Goal: Task Accomplishment & Management: Complete application form

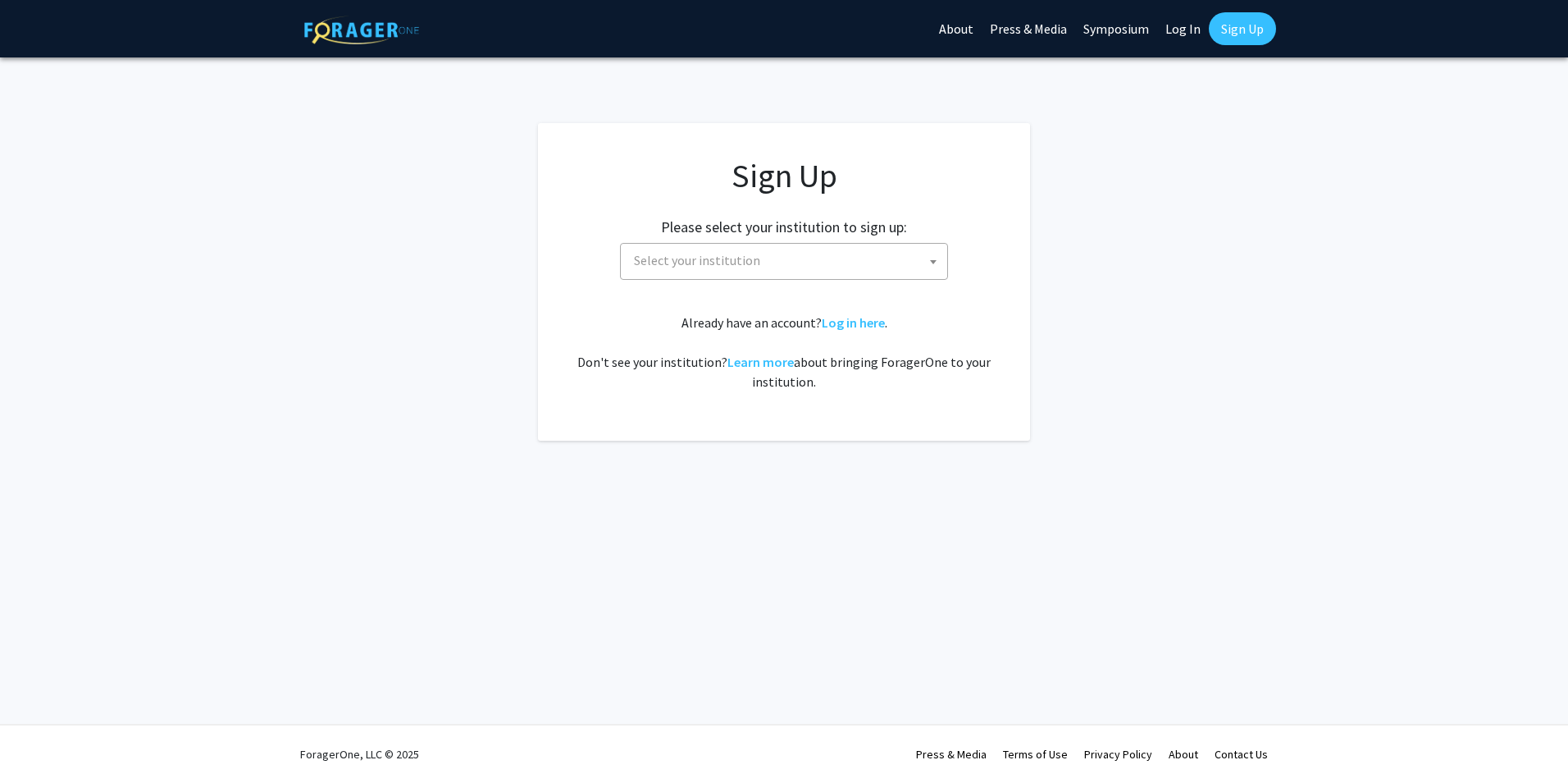
click at [757, 263] on span "Select your institution" at bounding box center [786, 260] width 319 height 34
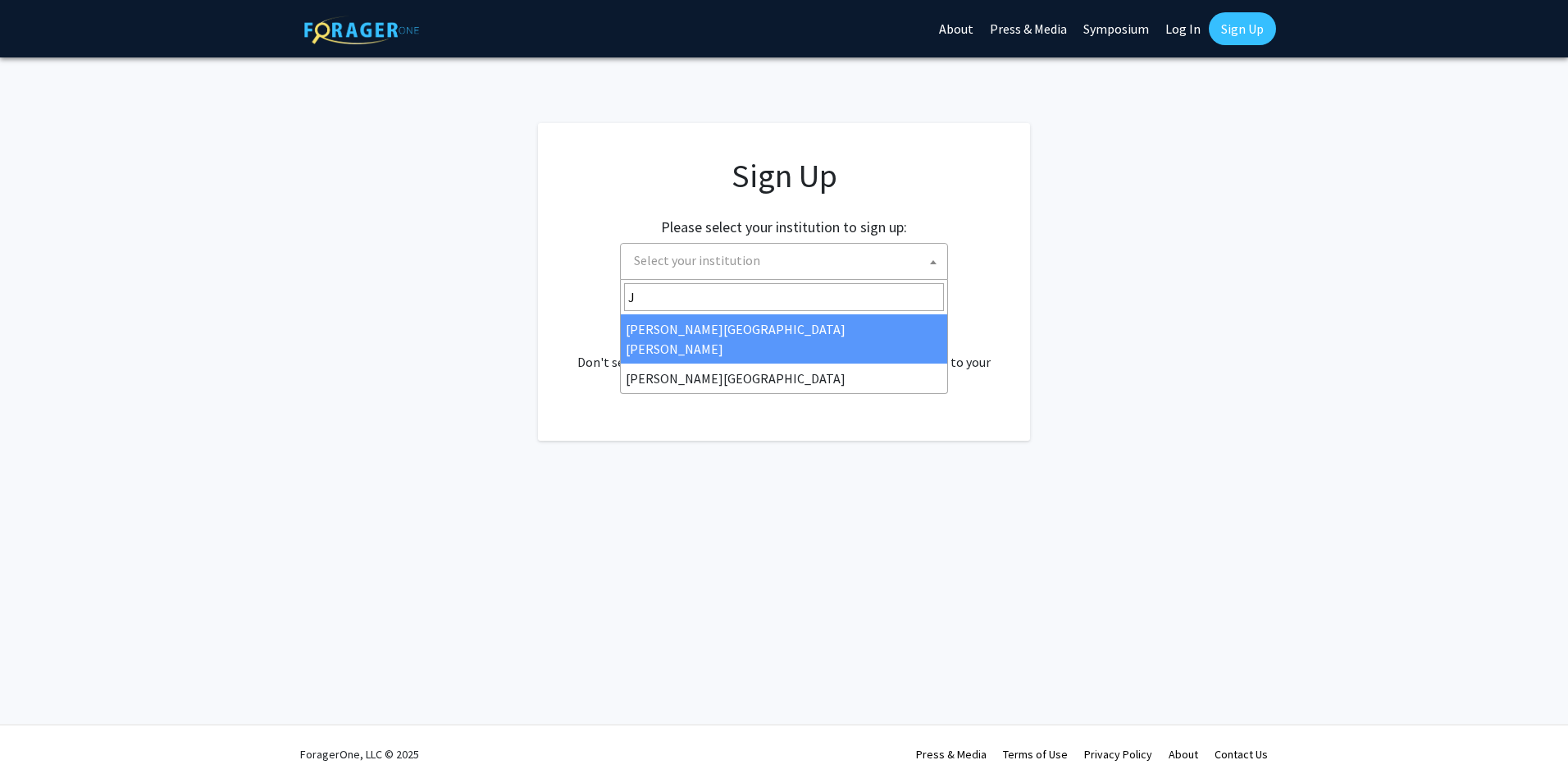
type input "J"
select select "1"
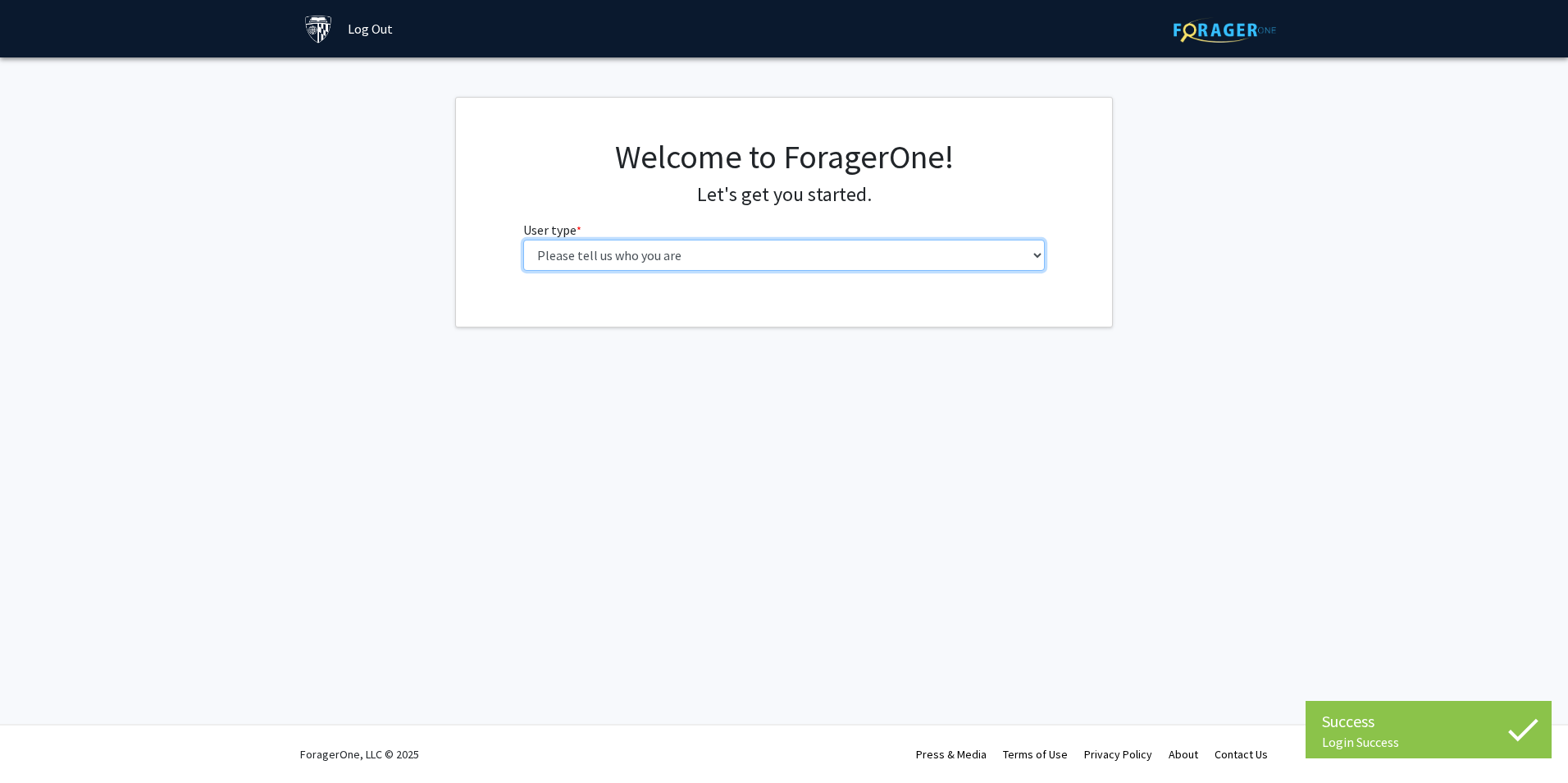
click at [752, 255] on select "Please tell us who you are Undergraduate Student Master's Student Doctoral Cand…" at bounding box center [784, 255] width 522 height 31
select select "2: masters"
click at [523, 240] on select "Please tell us who you are Undergraduate Student Master's Student Doctoral Cand…" at bounding box center [784, 255] width 522 height 31
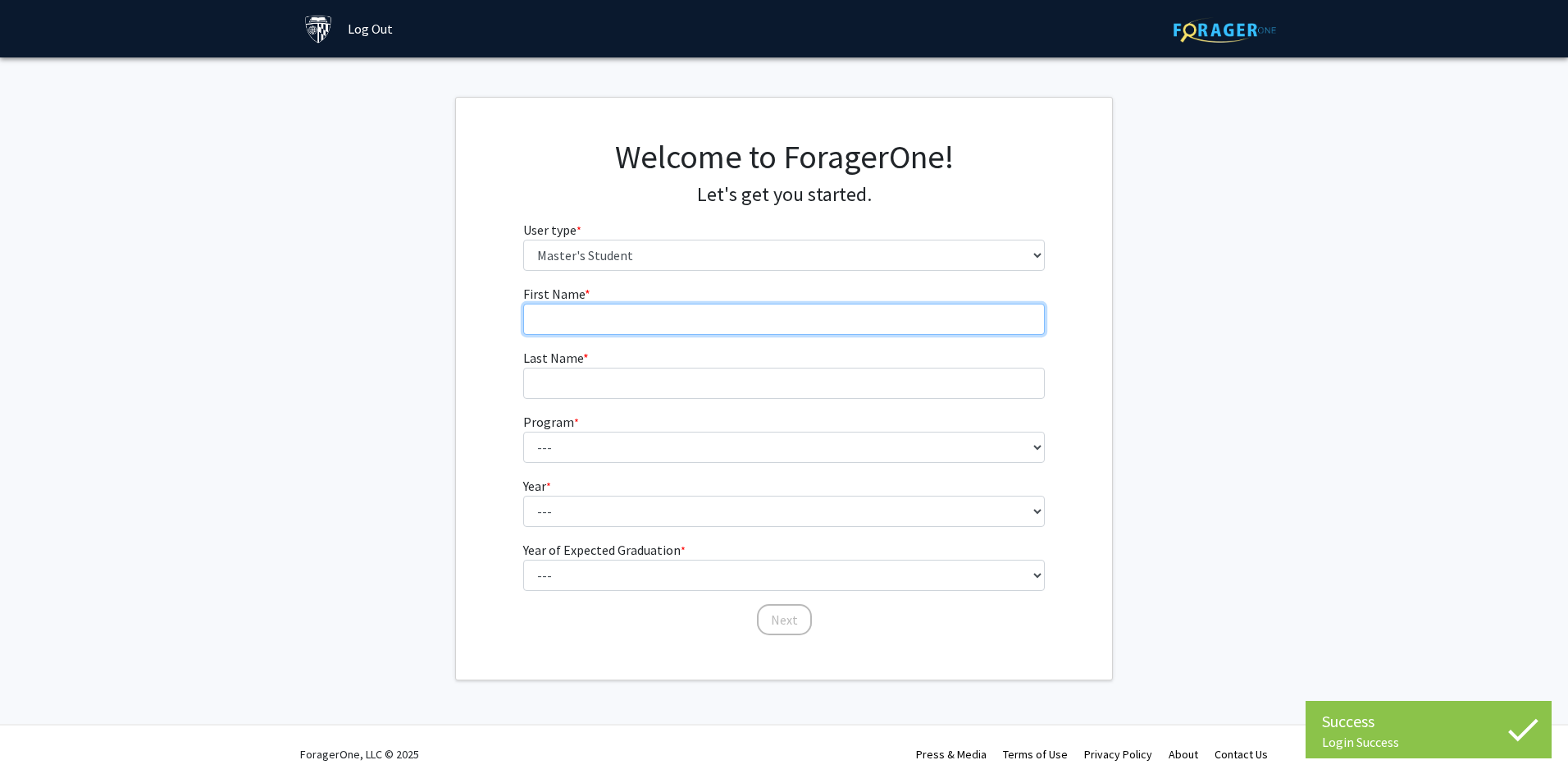
click at [656, 321] on input "First Name * required" at bounding box center [784, 320] width 522 height 31
type input "Guangpeng"
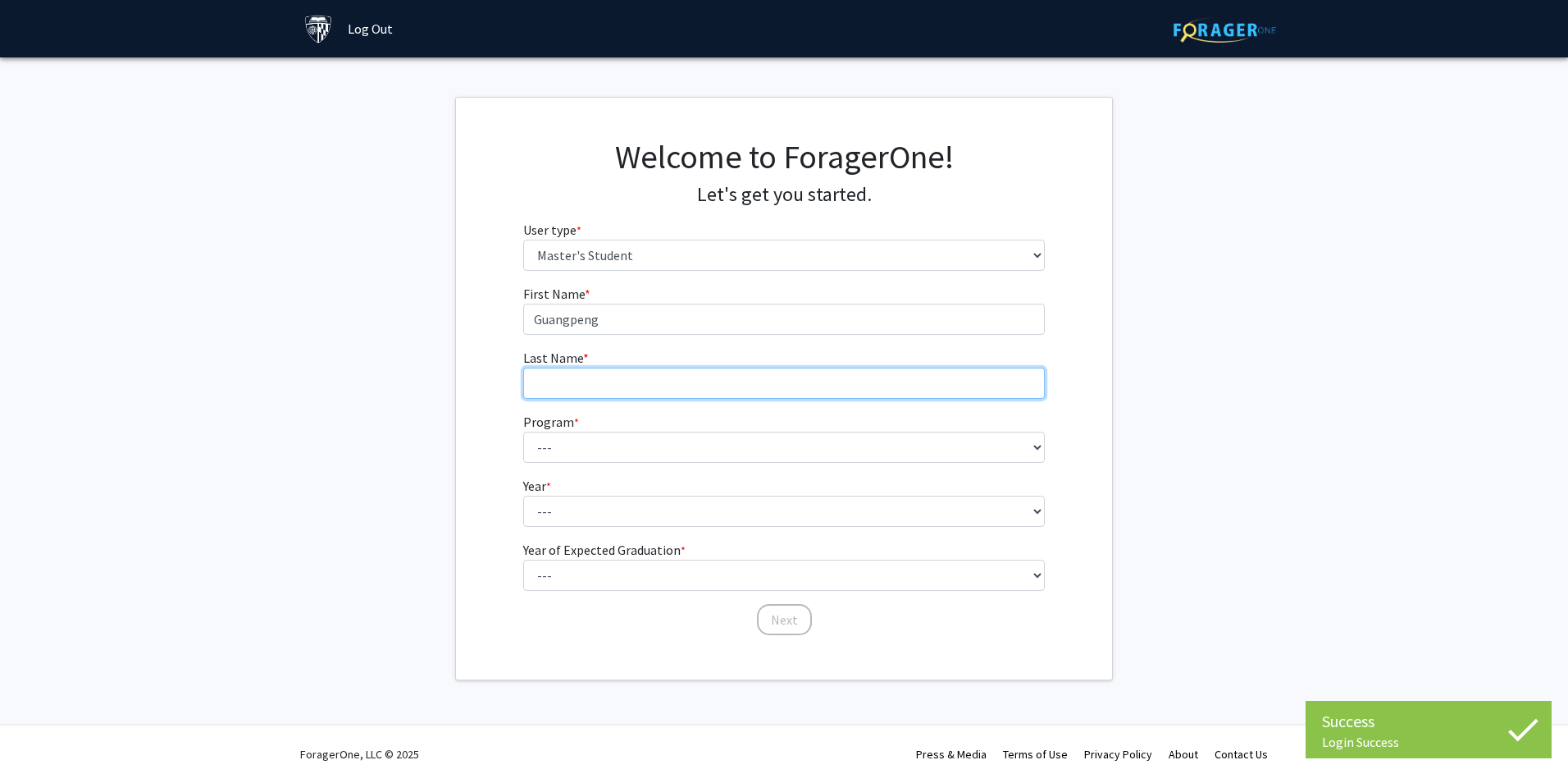
type input "Wang"
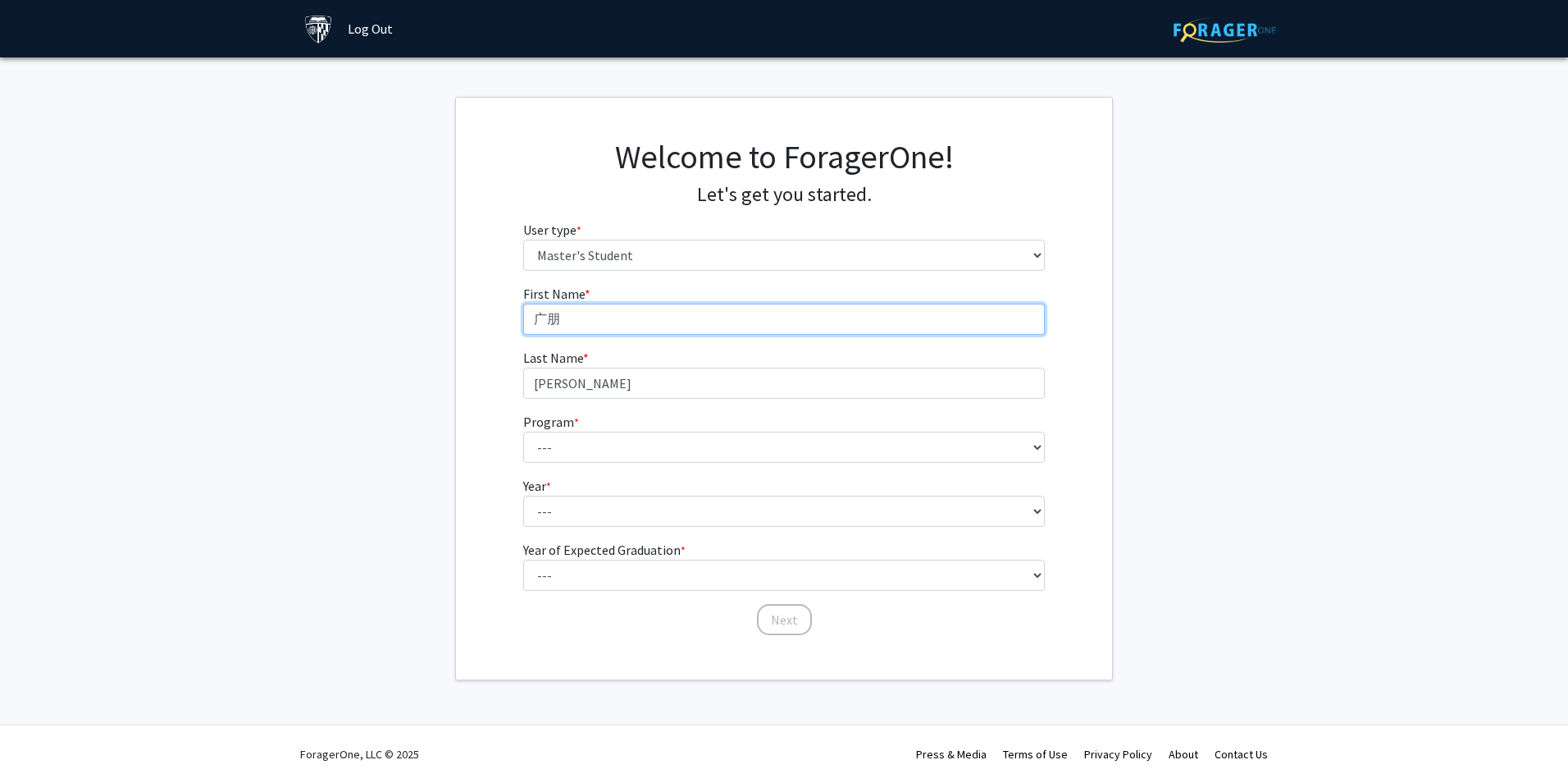
drag, startPoint x: 597, startPoint y: 320, endPoint x: 470, endPoint y: 320, distance: 127.0
click at [472, 320] on div "First Name * required 广朋 Last Name * required Wang Program * required --- Anato…" at bounding box center [784, 460] width 656 height 353
type input "Guangpeng"
click at [1174, 350] on fg-get-started "Welcome to ForagerOne! Let's get you started. User type * required Please tell …" at bounding box center [784, 389] width 1568 height 584
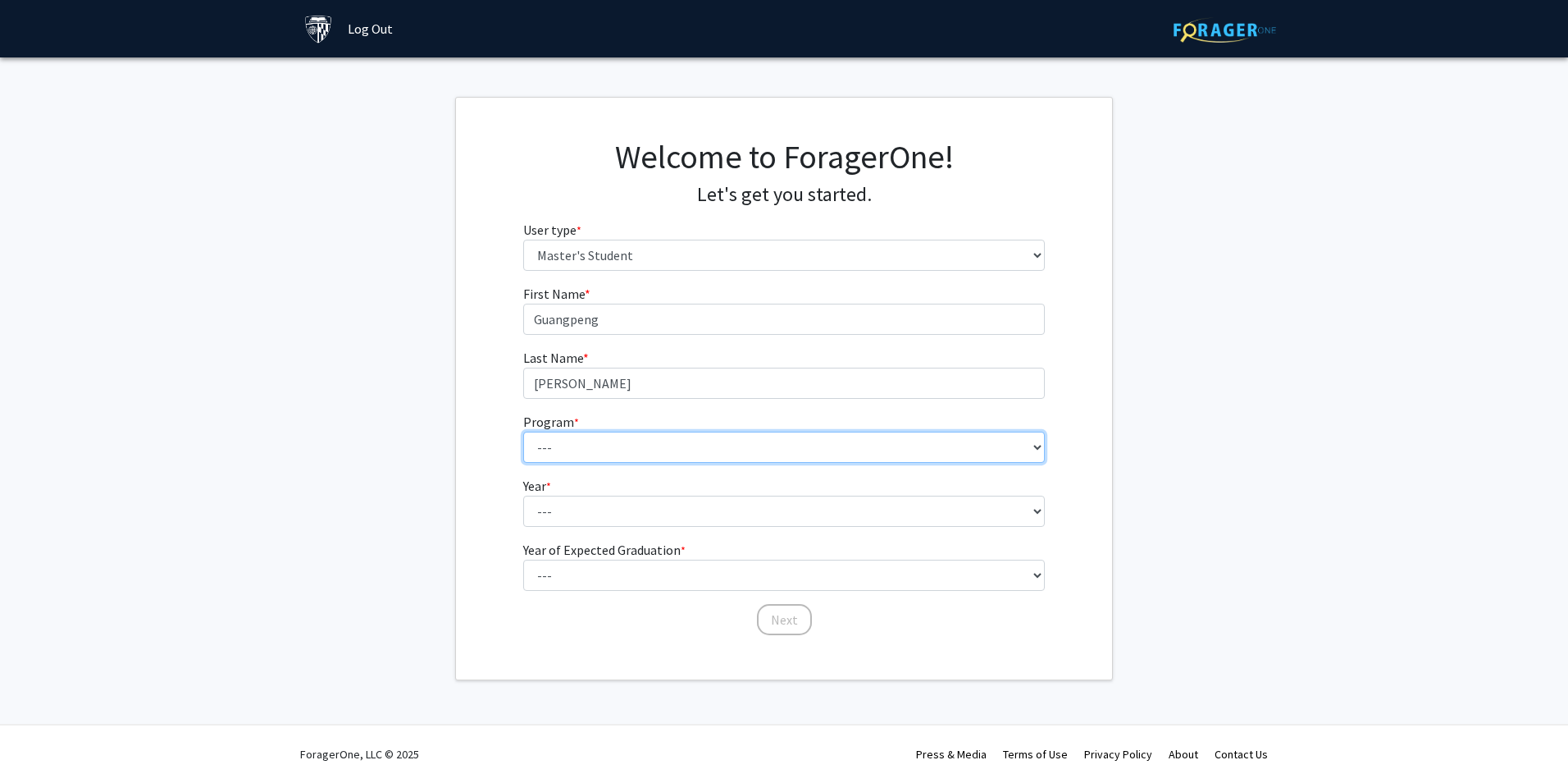
click at [679, 447] on select "--- Anatomy Education Applied and Computational Mathematics Applied Biomedical …" at bounding box center [784, 447] width 522 height 31
select select "51: 40"
click at [523, 431] on select "--- Anatomy Education Applied and Computational Mathematics Applied Biomedical …" at bounding box center [784, 447] width 522 height 31
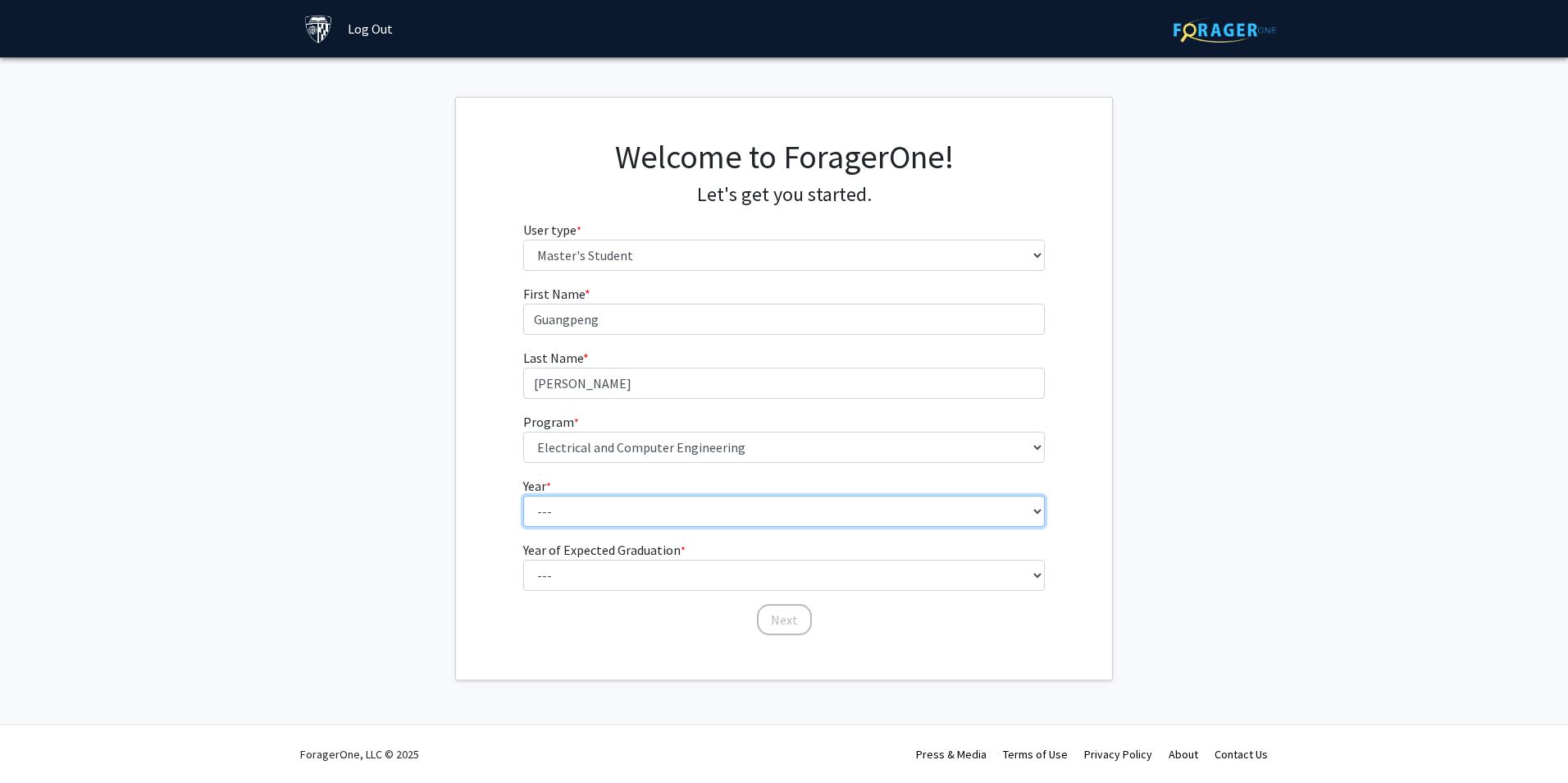
click at [636, 510] on select "--- First Year Second Year" at bounding box center [784, 511] width 522 height 31
select select "1: first_year"
click at [523, 495] on select "--- First Year Second Year" at bounding box center [784, 511] width 522 height 31
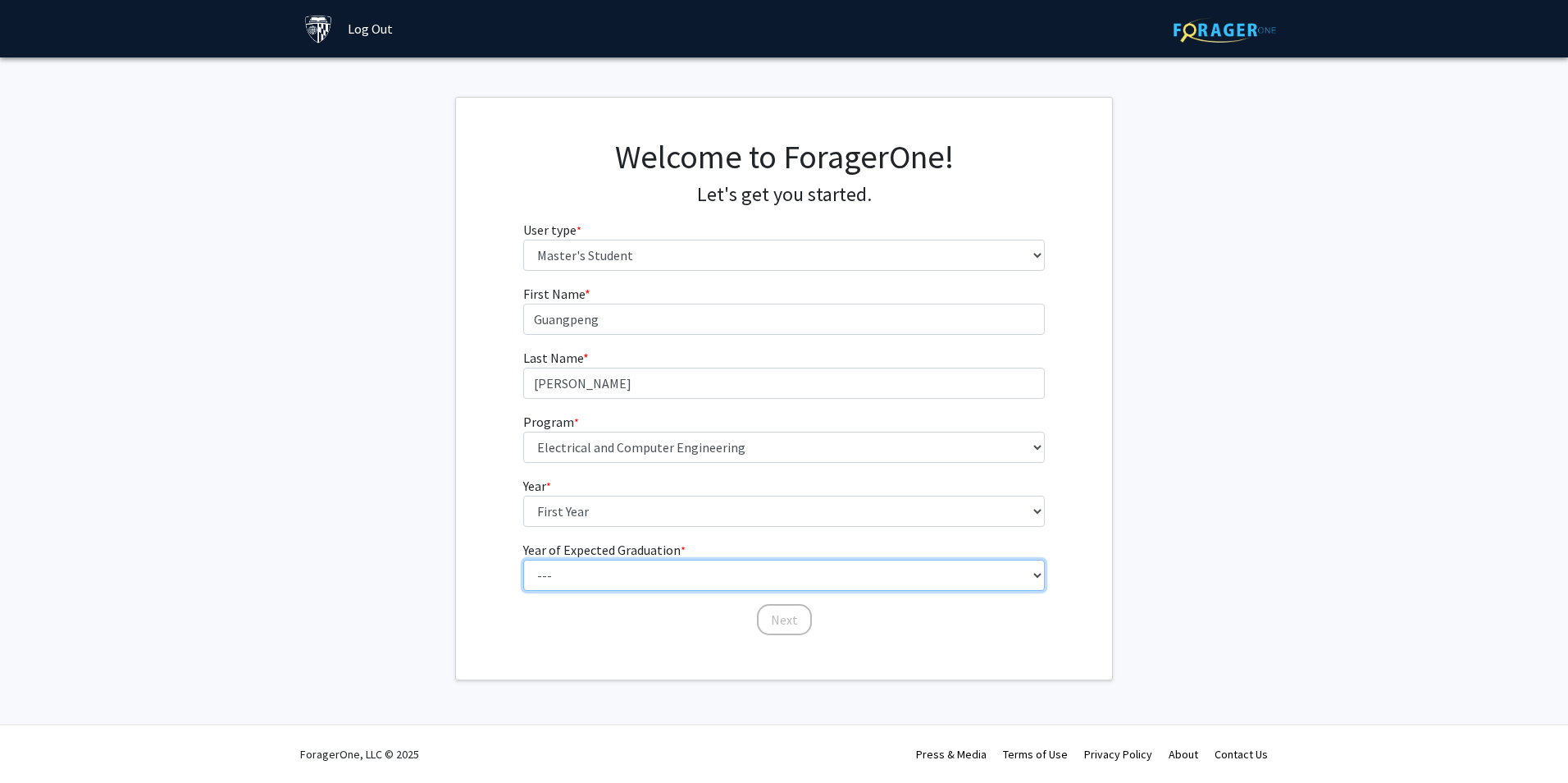
click at [604, 567] on select "--- 2025 2026 2027 2028 2029 2030 2031 2032 2033 2034" at bounding box center [784, 575] width 522 height 31
select select "3: 2027"
click at [523, 560] on select "--- 2025 2026 2027 2028 2029 2030 2031 2032 2033 2034" at bounding box center [784, 575] width 522 height 31
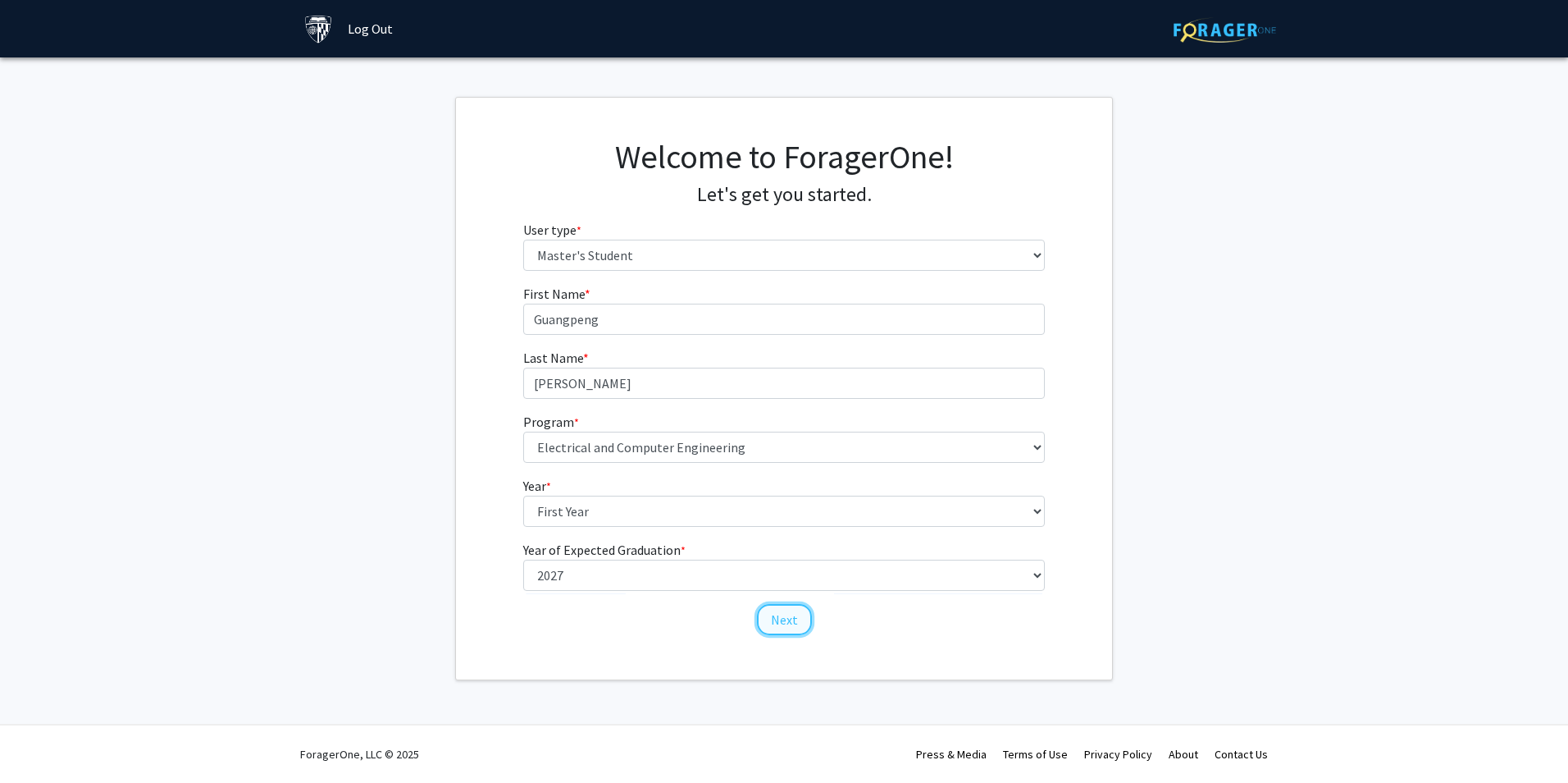
click at [774, 621] on button "Next" at bounding box center [784, 620] width 55 height 31
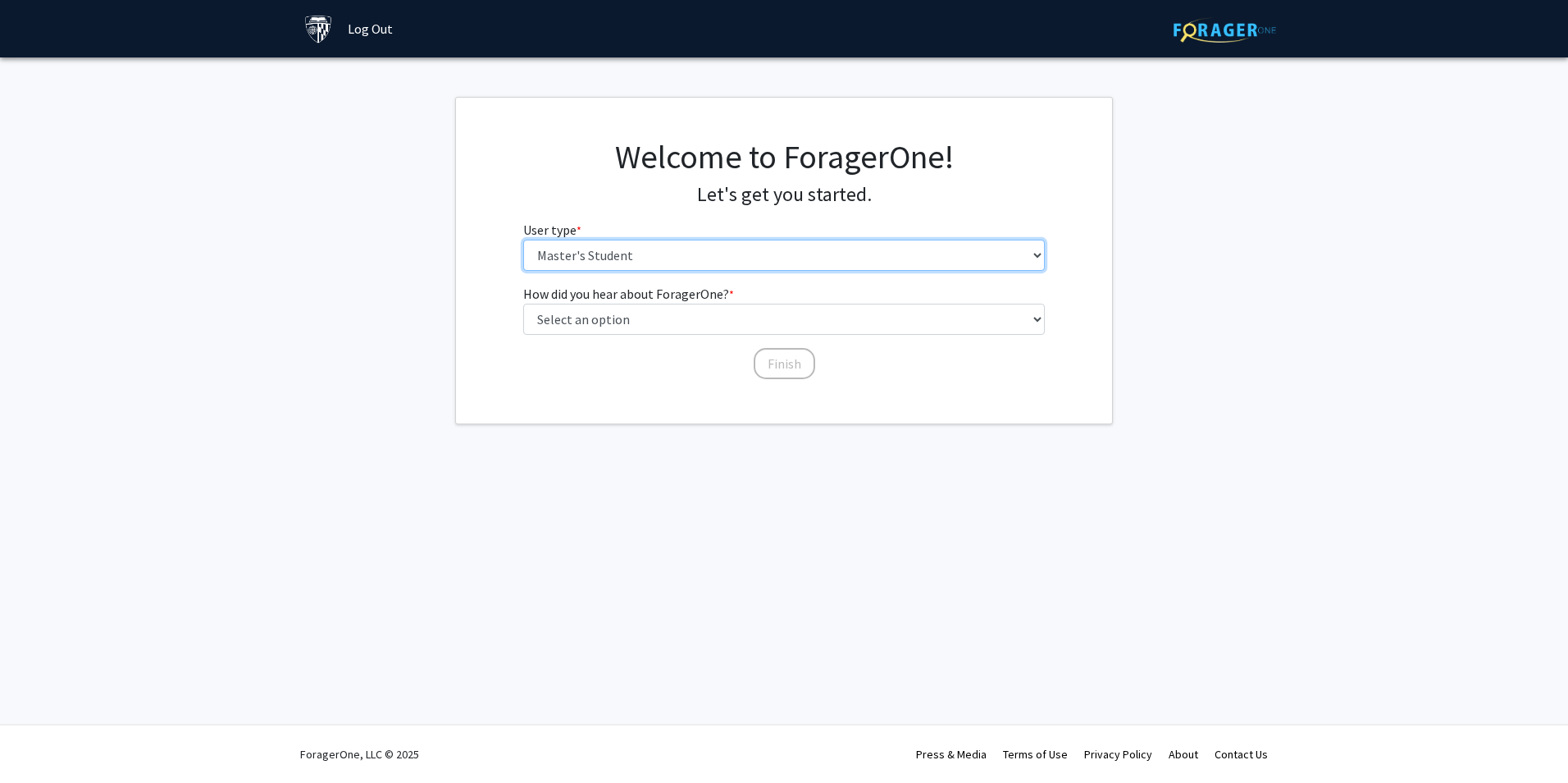
click at [650, 254] on select "Please tell us who you are Undergraduate Student Master's Student Doctoral Cand…" at bounding box center [784, 255] width 522 height 31
click at [523, 240] on select "Please tell us who you are Undergraduate Student Master's Student Doctoral Cand…" at bounding box center [784, 255] width 522 height 31
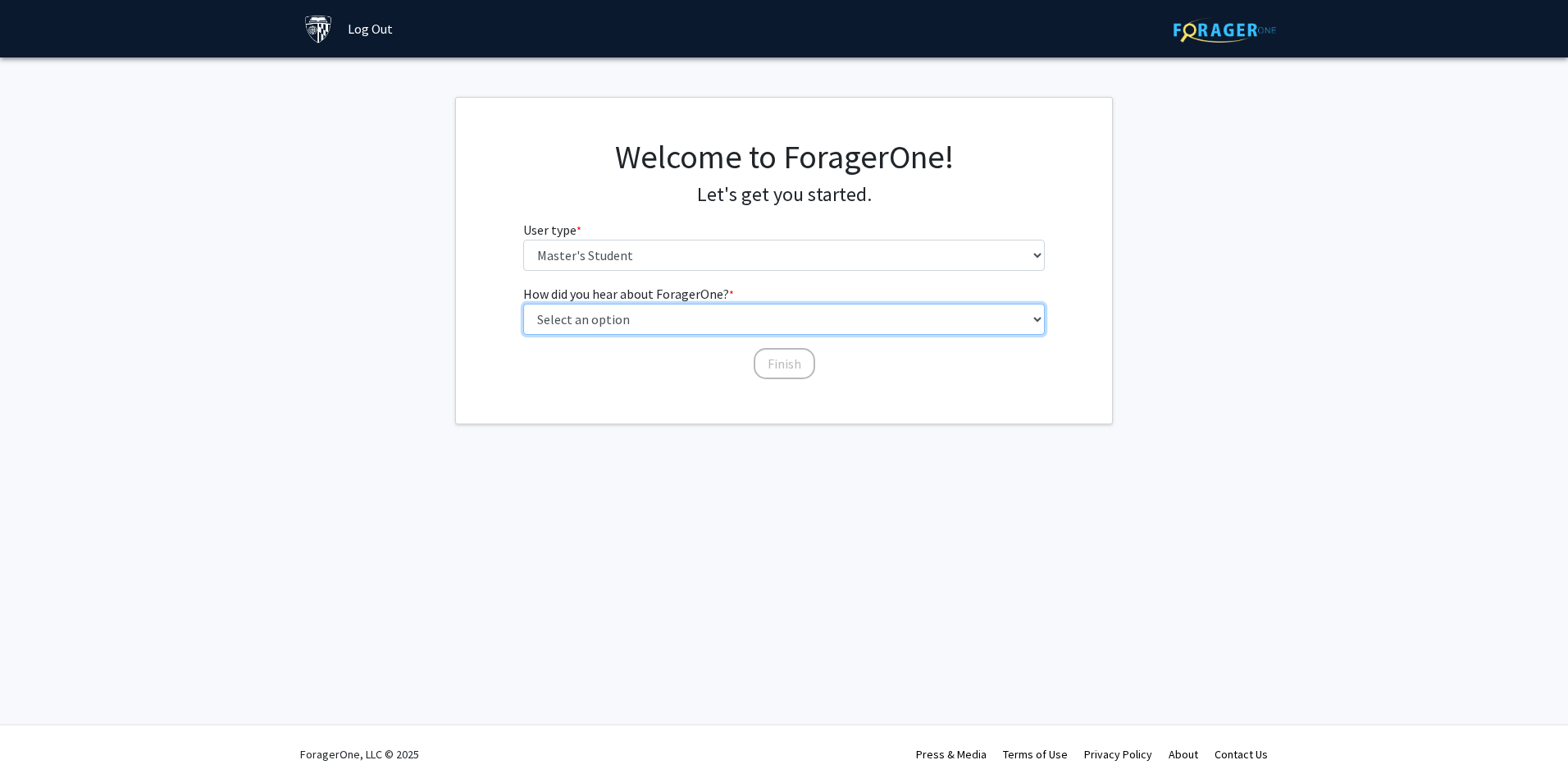
click at [651, 323] on select "Select an option Peer/student recommendation Faculty/staff recommendation Unive…" at bounding box center [784, 320] width 522 height 31
select select "3: university_website"
click at [523, 304] on select "Select an option Peer/student recommendation Faculty/staff recommendation Unive…" at bounding box center [784, 320] width 522 height 31
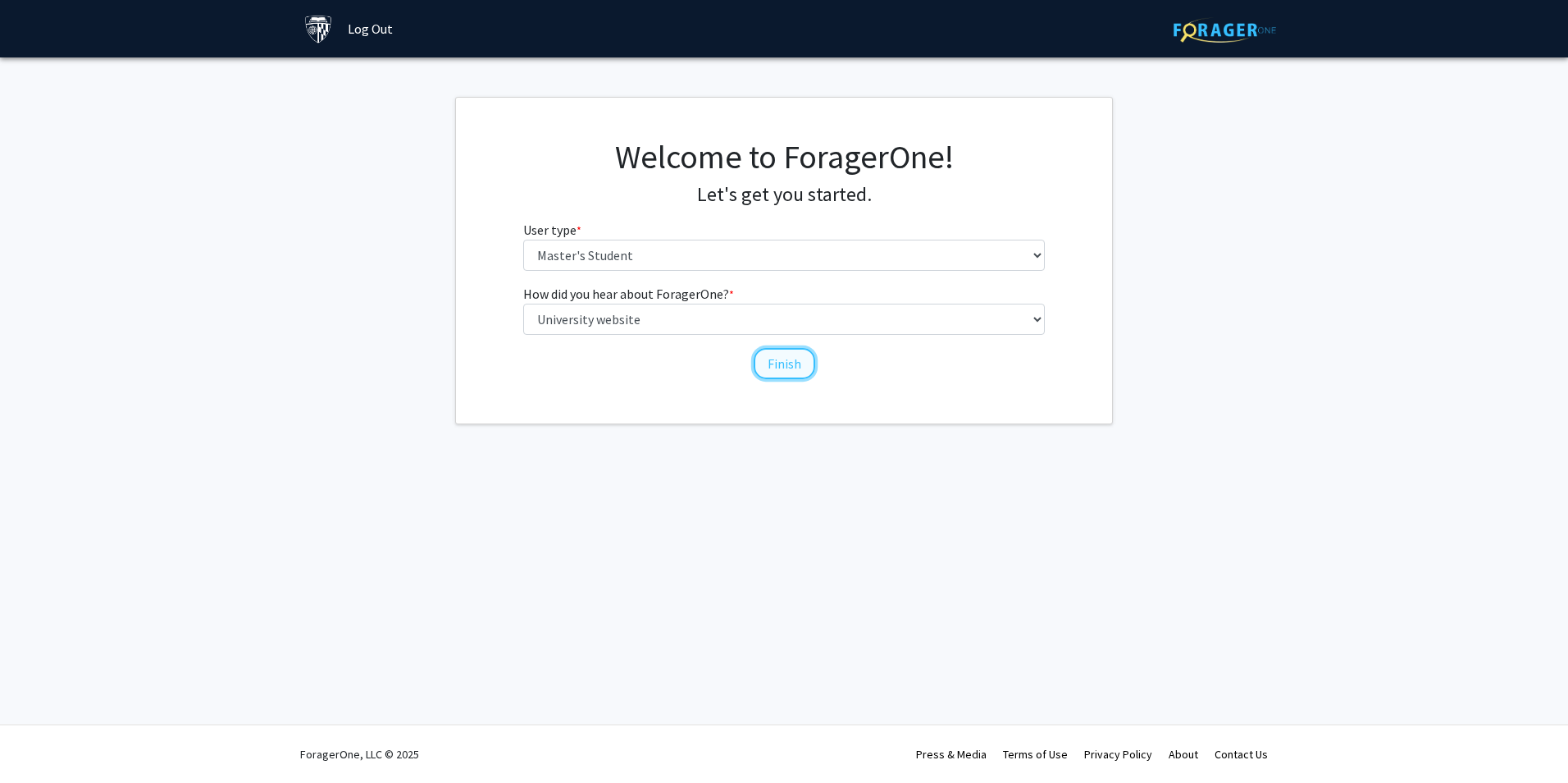
click at [783, 370] on button "Finish" at bounding box center [784, 363] width 61 height 31
